Goal: Task Accomplishment & Management: Manage account settings

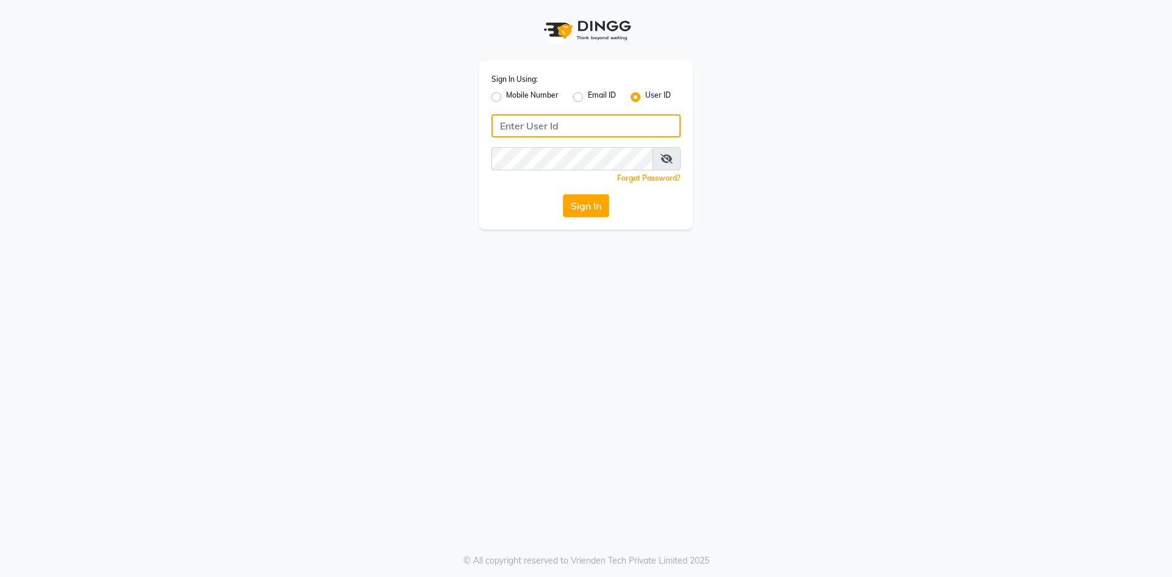
type input "9915177772"
click at [506, 98] on label "Mobile Number" at bounding box center [532, 97] width 52 height 15
click at [506, 98] on input "Mobile Number" at bounding box center [510, 94] width 8 height 8
radio input "true"
radio input "false"
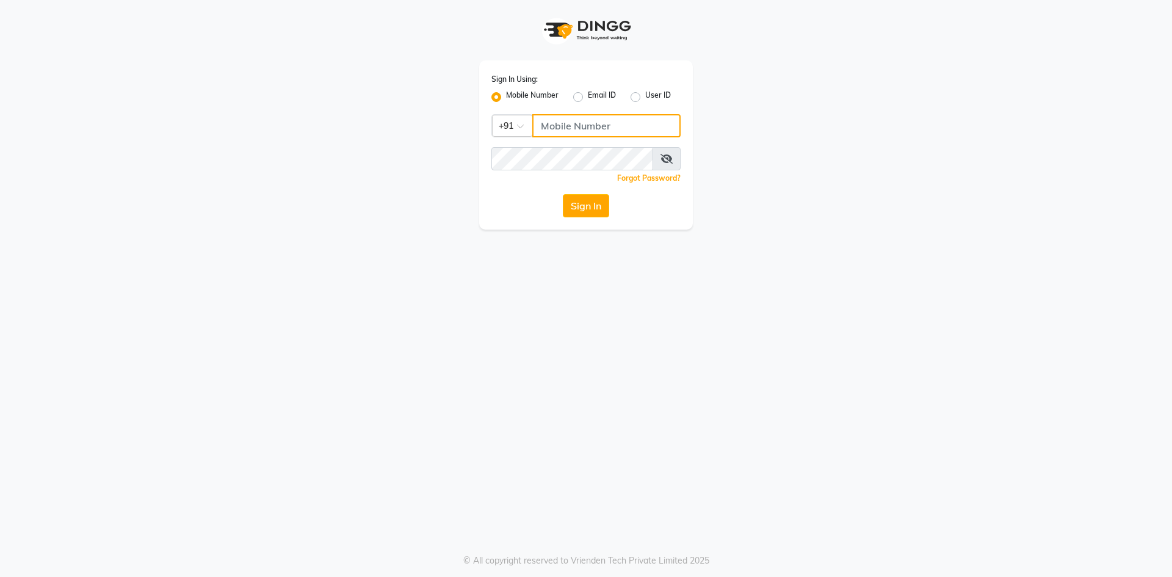
drag, startPoint x: 585, startPoint y: 132, endPoint x: 597, endPoint y: 132, distance: 12.2
click at [586, 132] on input "Username" at bounding box center [606, 125] width 148 height 23
type input "76269672781"
click at [515, 207] on div "Sign In" at bounding box center [585, 205] width 189 height 23
click at [574, 199] on button "Sign In" at bounding box center [586, 205] width 46 height 23
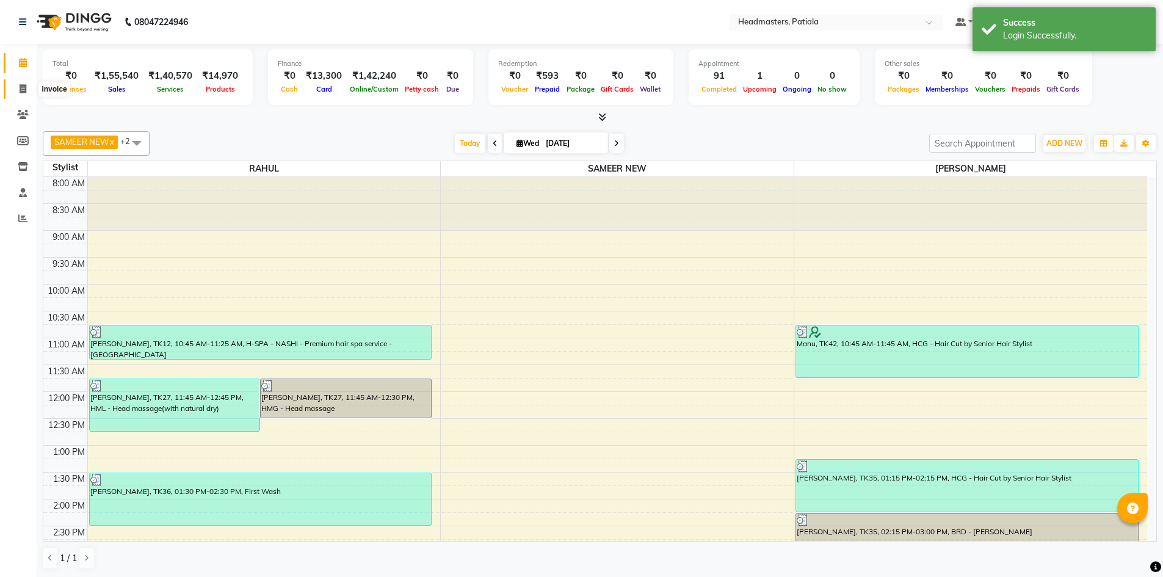
click at [21, 87] on icon at bounding box center [23, 88] width 7 height 9
select select "service"
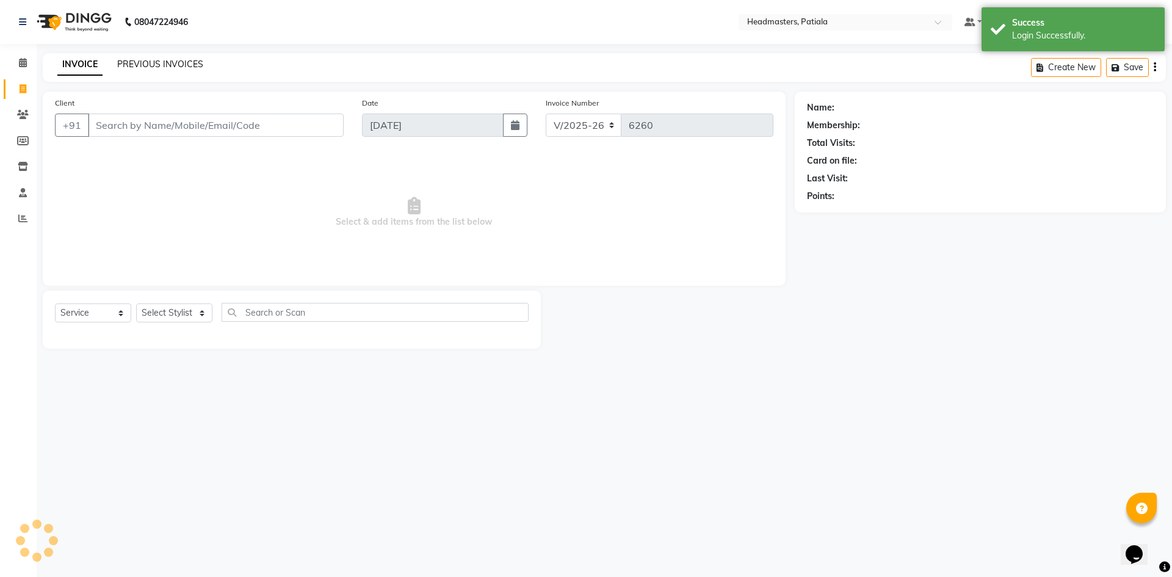
click at [152, 62] on link "PREVIOUS INVOICES" at bounding box center [160, 64] width 86 height 11
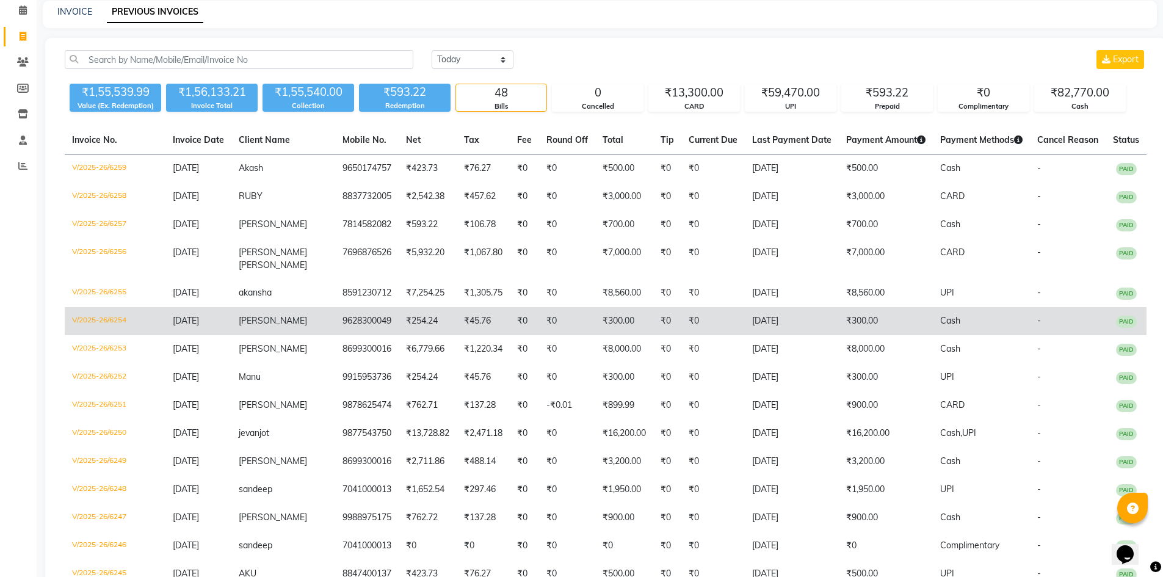
scroll to position [122, 0]
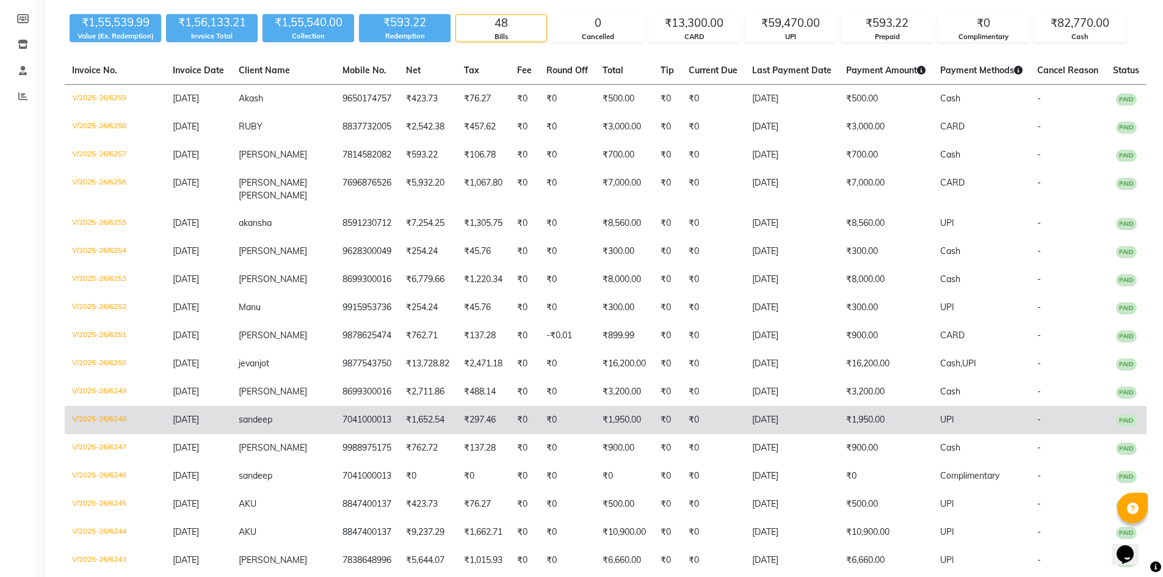
click at [335, 420] on td "7041000013" at bounding box center [366, 420] width 63 height 28
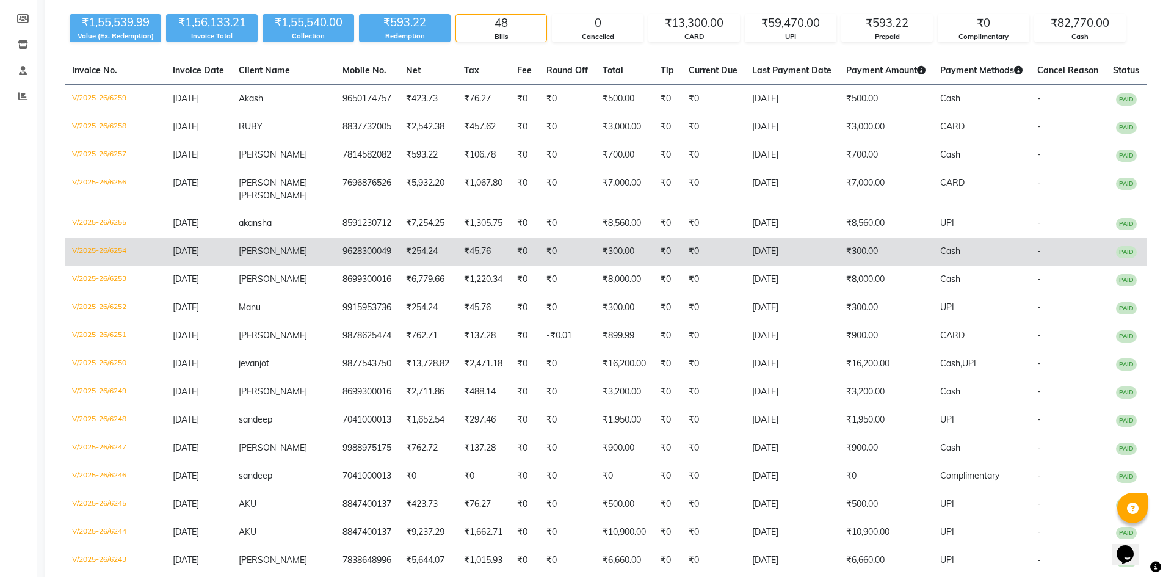
scroll to position [0, 0]
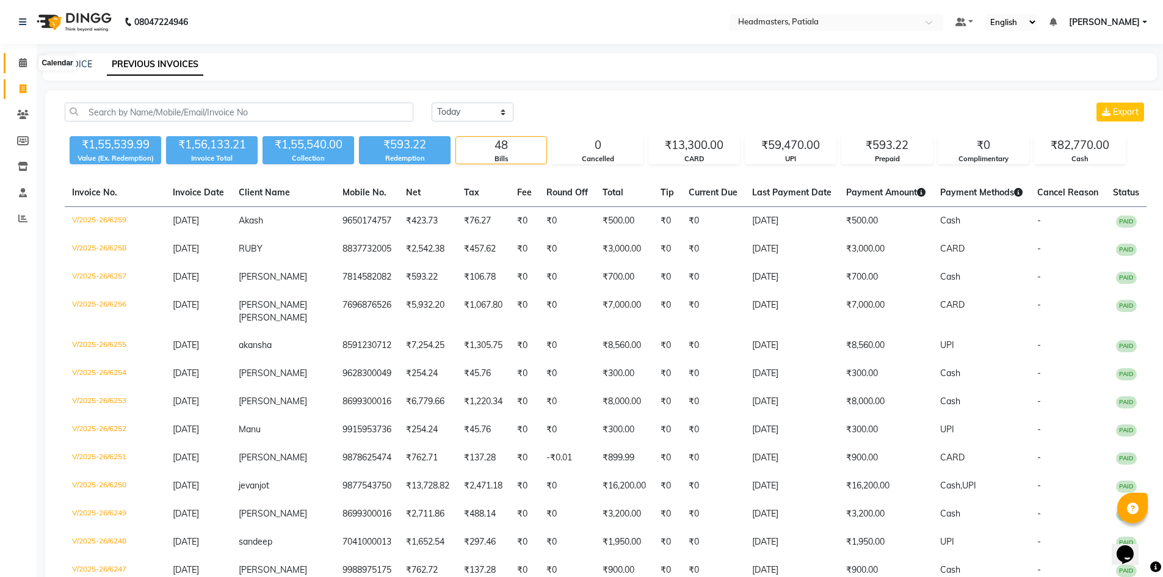
click at [26, 68] on span at bounding box center [22, 63] width 21 height 14
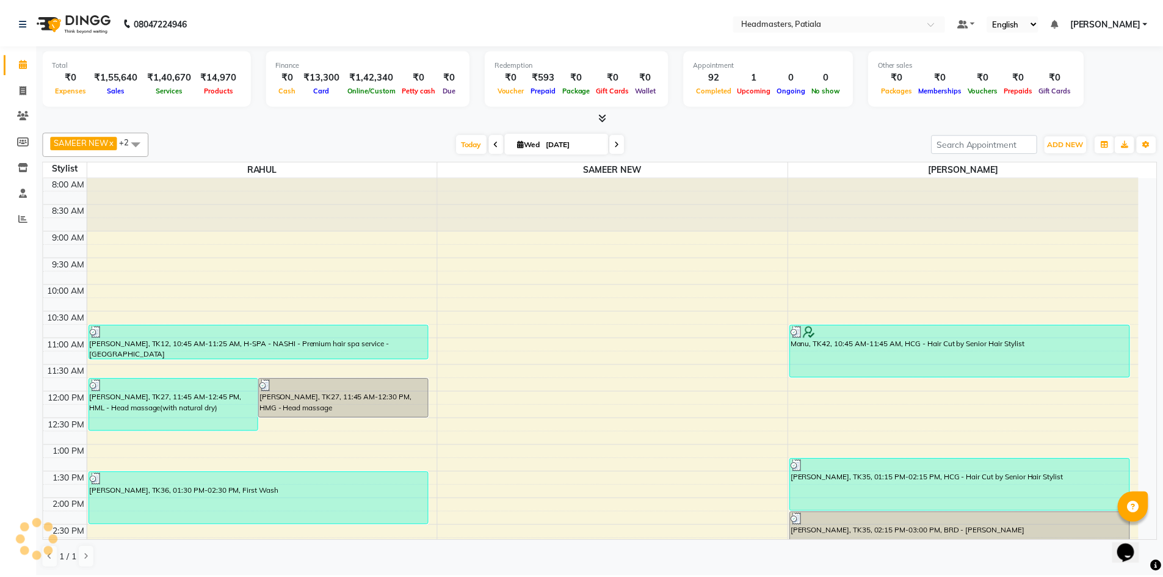
scroll to position [364, 0]
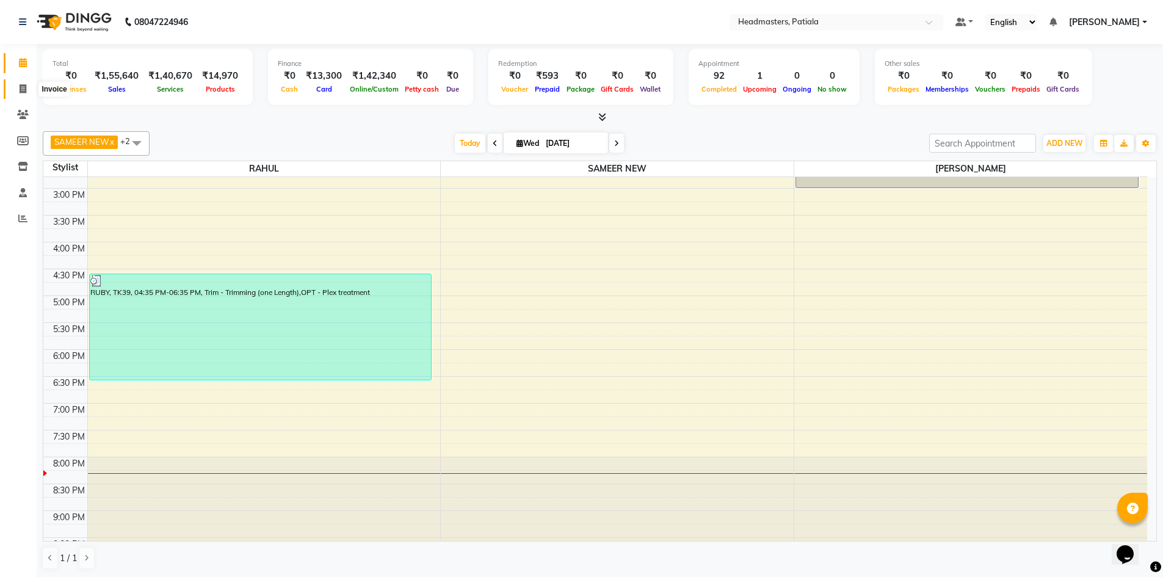
click at [21, 90] on icon at bounding box center [23, 88] width 7 height 9
select select "service"
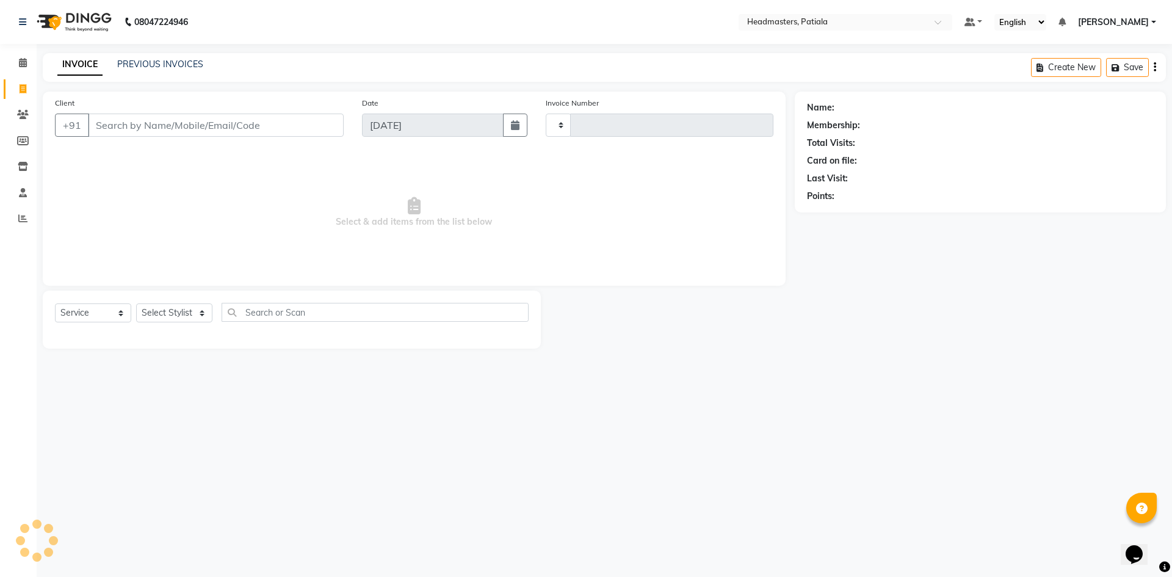
type input "6261"
select select "6602"
click at [172, 62] on link "PREVIOUS INVOICES" at bounding box center [160, 64] width 86 height 11
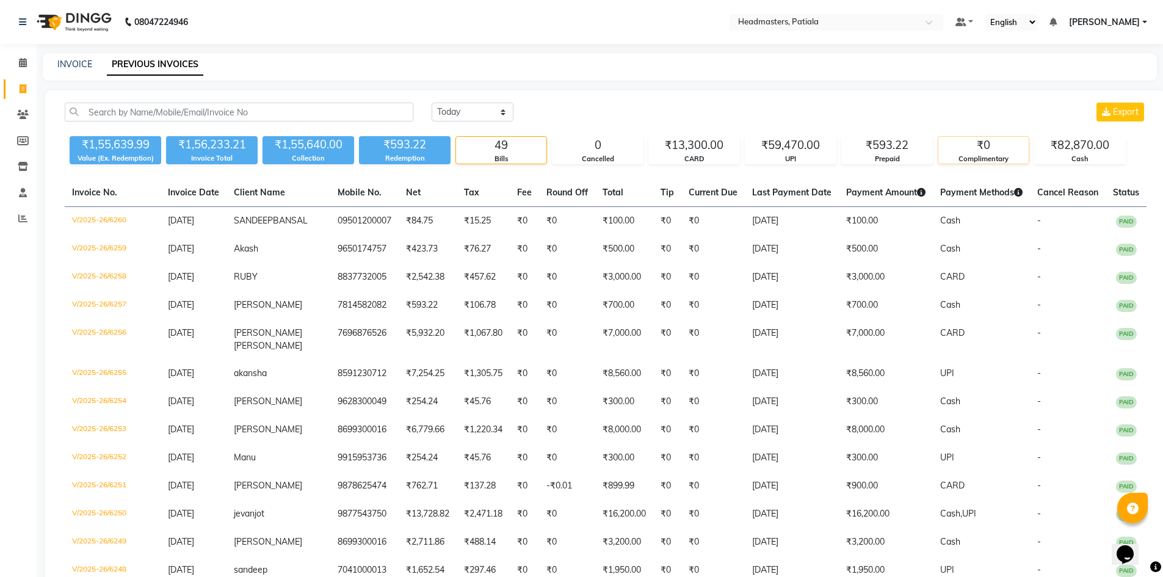
click at [1003, 154] on div "Complimentary" at bounding box center [983, 159] width 90 height 10
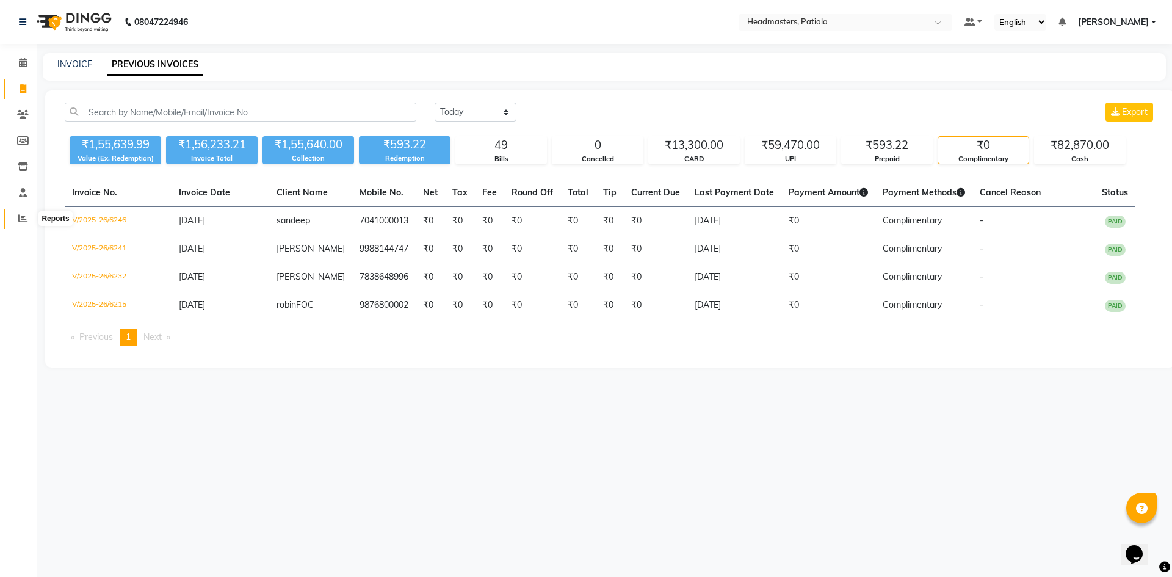
click at [24, 217] on icon at bounding box center [22, 218] width 9 height 9
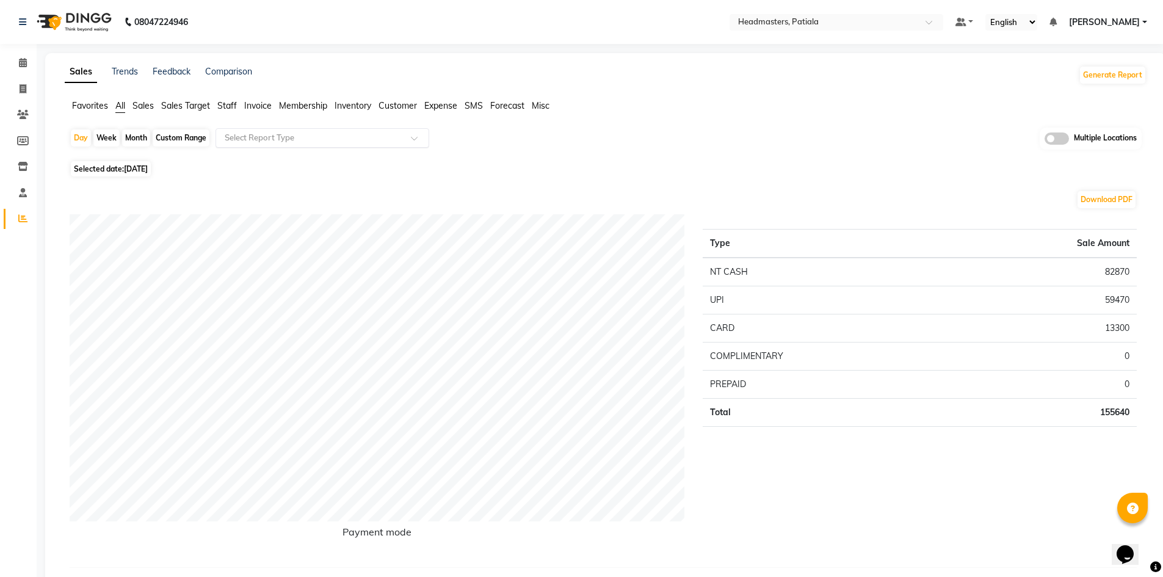
click at [275, 132] on input "text" at bounding box center [310, 138] width 176 height 12
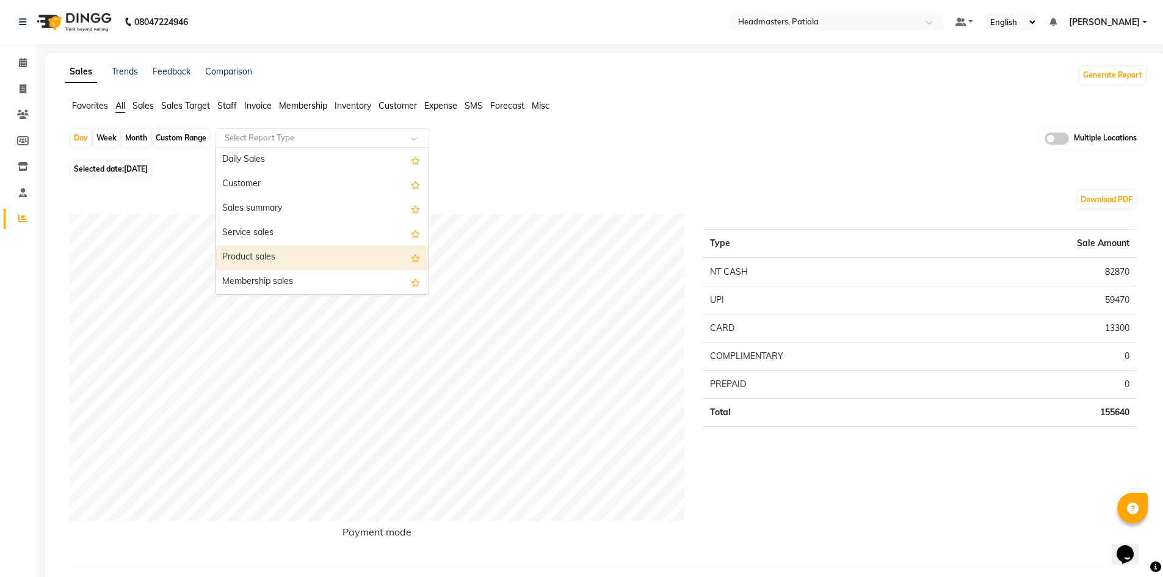
click at [273, 251] on div "Product sales" at bounding box center [322, 257] width 212 height 24
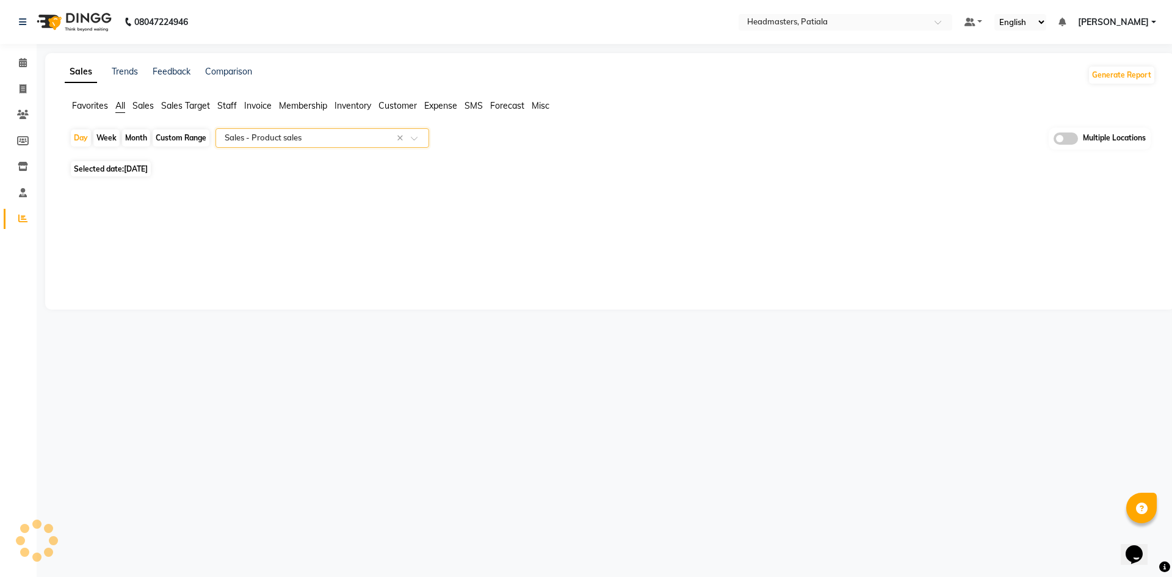
select select "full_report"
select select "csv"
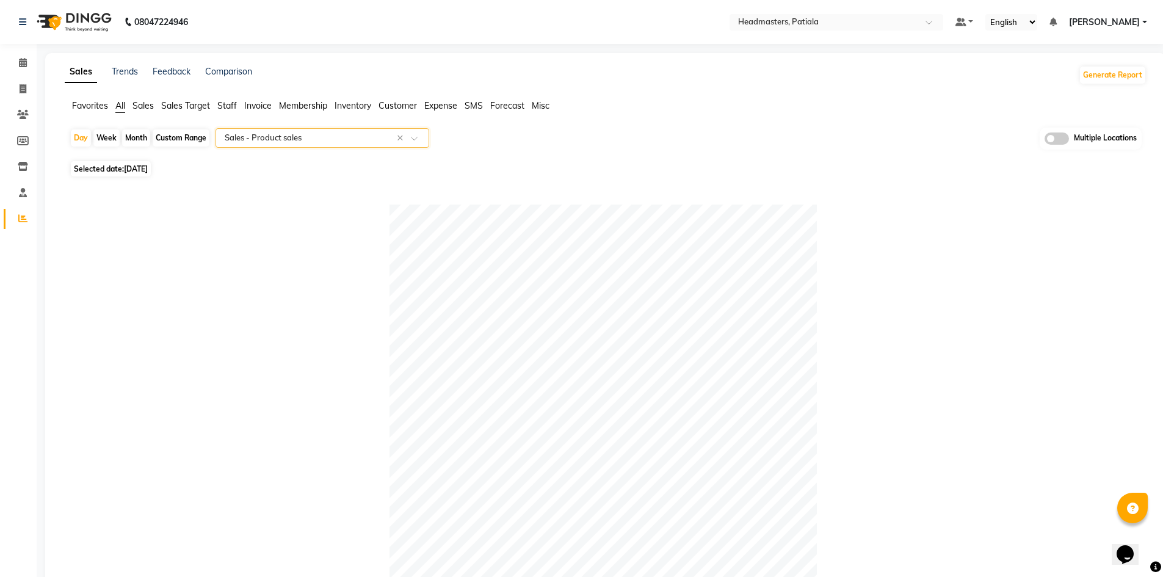
click at [1128, 20] on span "[PERSON_NAME]" at bounding box center [1104, 22] width 71 height 13
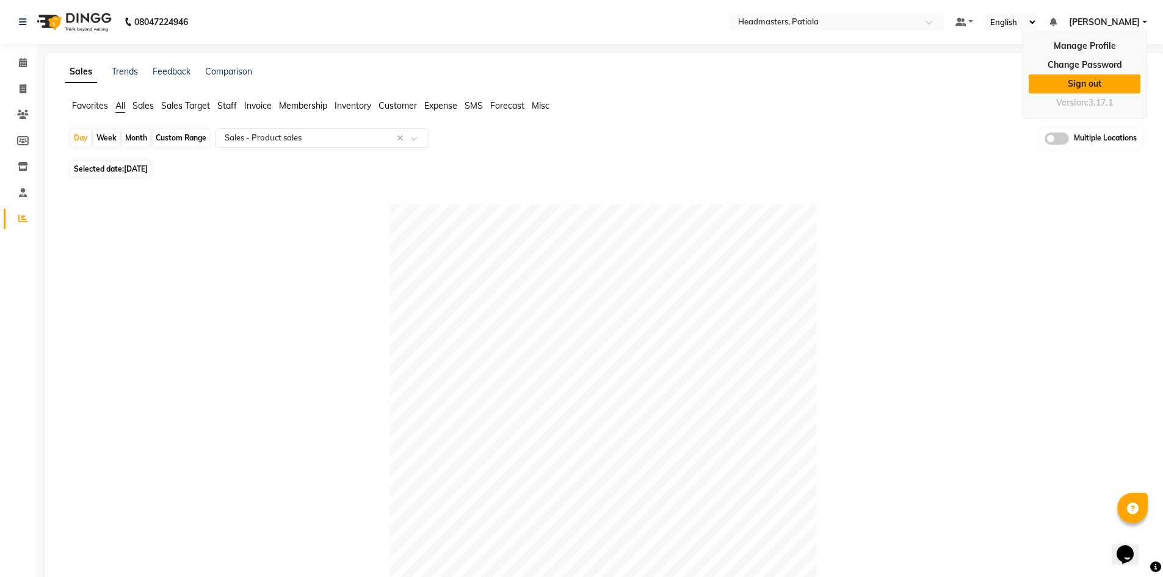
click at [1105, 85] on link "Sign out" at bounding box center [1084, 83] width 112 height 19
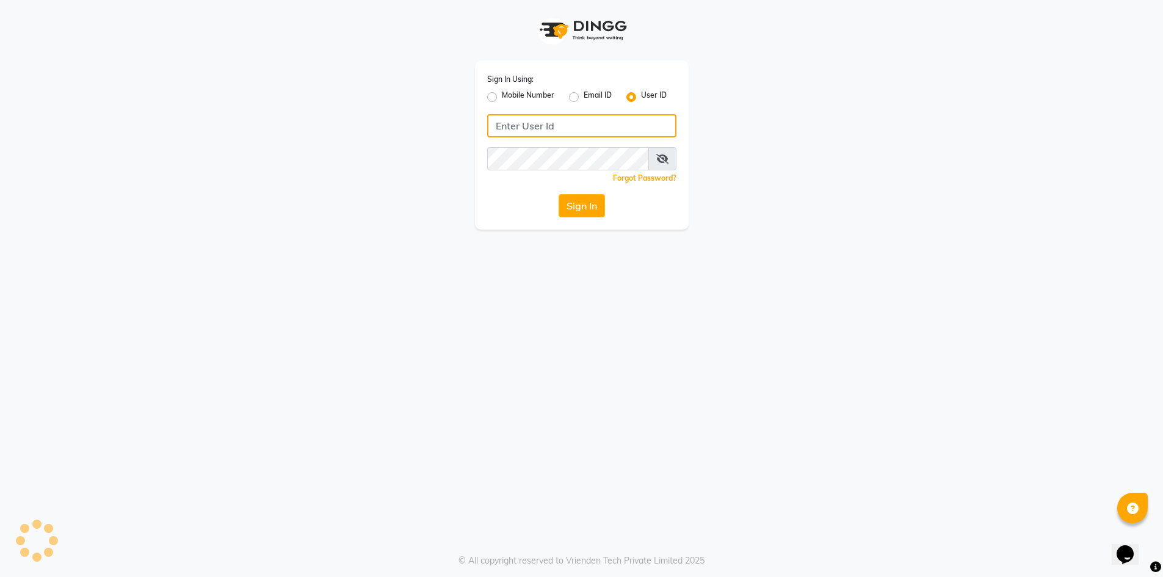
type input "9915177772"
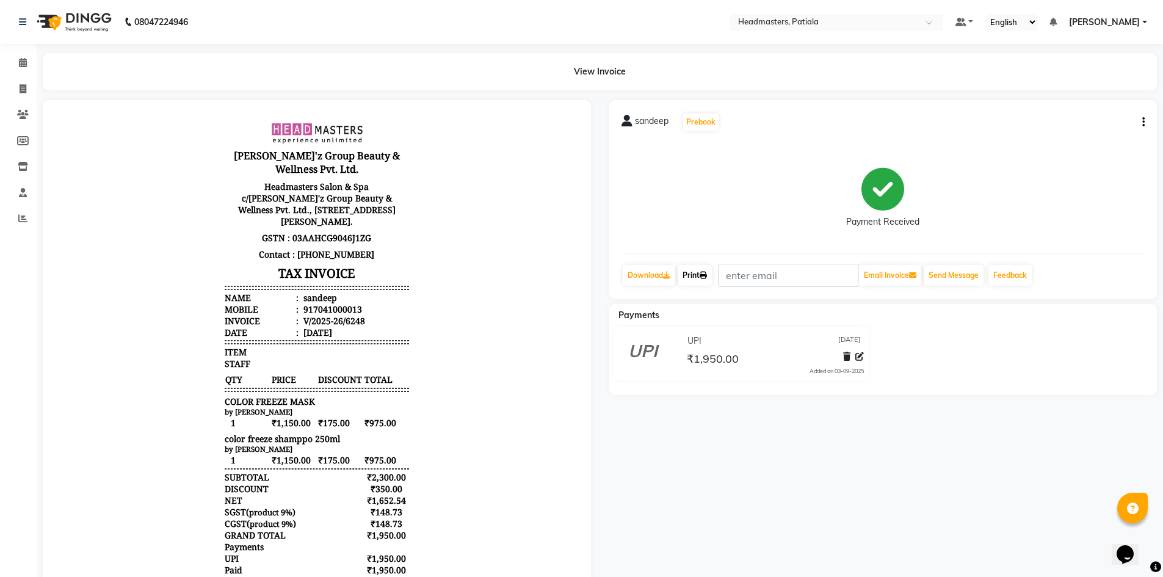
click at [692, 276] on link "Print" at bounding box center [694, 275] width 34 height 21
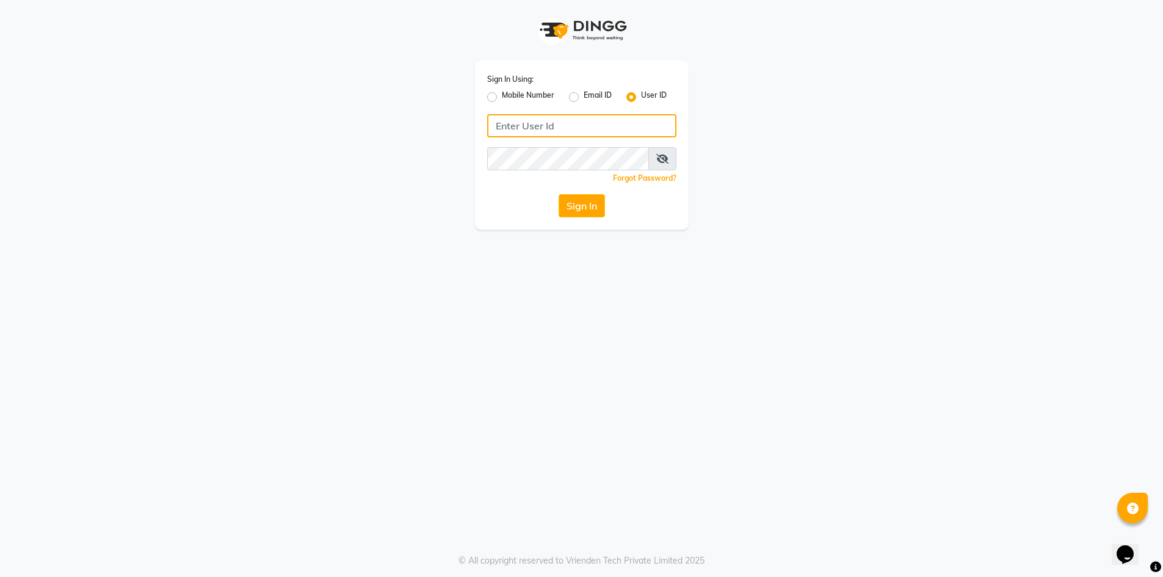
type input "9915177772"
